Goal: Check status

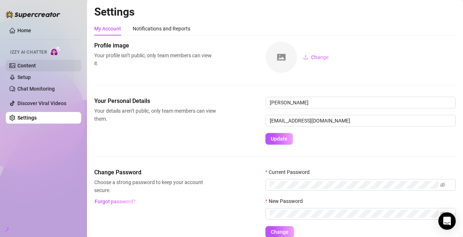
click at [36, 69] on link "Content" at bounding box center [26, 66] width 18 height 6
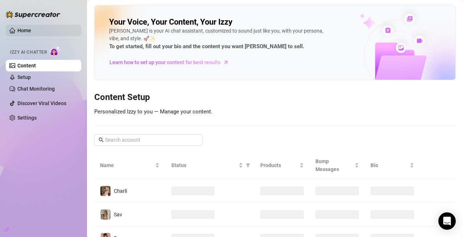
click at [29, 30] on link "Home" at bounding box center [24, 31] width 14 height 6
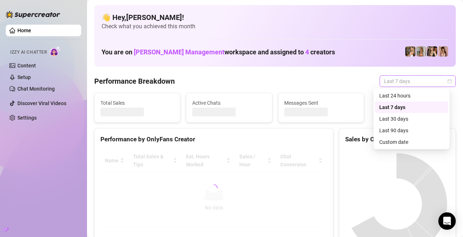
click at [399, 79] on span "Last 7 days" at bounding box center [417, 81] width 67 height 11
click at [391, 138] on div "Custom date" at bounding box center [411, 142] width 73 height 12
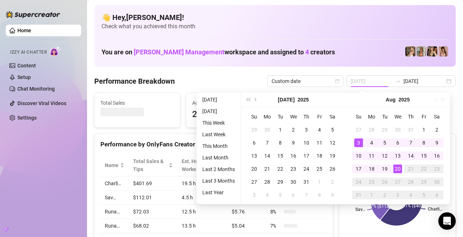
click at [358, 145] on div "3" at bounding box center [358, 143] width 9 height 9
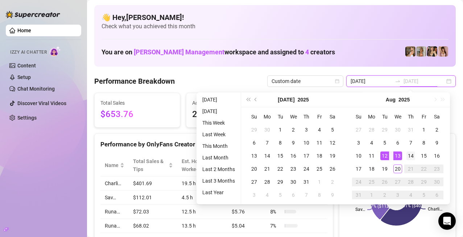
type input "[DATE]"
click at [355, 140] on div "3" at bounding box center [358, 143] width 9 height 9
type input "[DATE]"
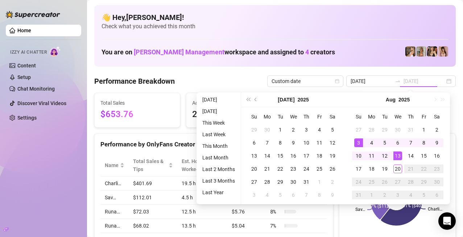
type input "[DATE]"
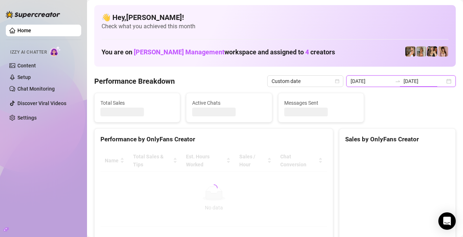
click at [405, 85] on input "[DATE]" at bounding box center [424, 81] width 41 height 8
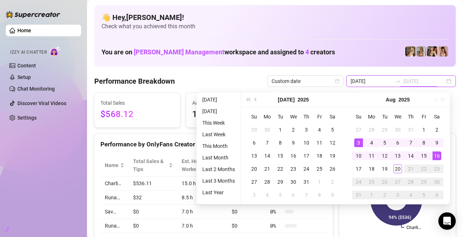
type input "[DATE]"
click at [439, 159] on div "16" at bounding box center [437, 156] width 9 height 9
type input "[DATE]"
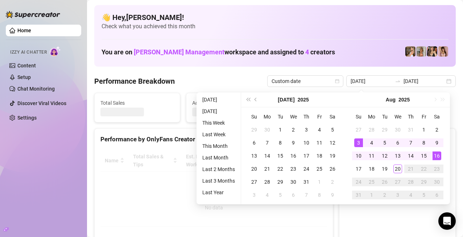
type input "[DATE]"
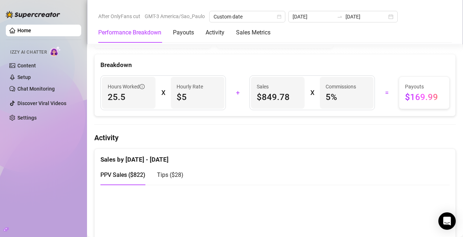
scroll to position [272, 0]
